Goal: Navigation & Orientation: Find specific page/section

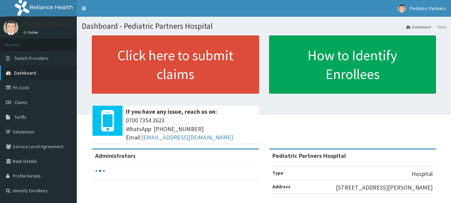
drag, startPoint x: 0, startPoint y: 0, endPoint x: 38, endPoint y: 74, distance: 82.8
click at [30, 71] on span "Dashboard" at bounding box center [25, 73] width 22 height 6
click at [26, 73] on span "Dashboard" at bounding box center [25, 73] width 22 height 6
